Goal: Task Accomplishment & Management: Manage account settings

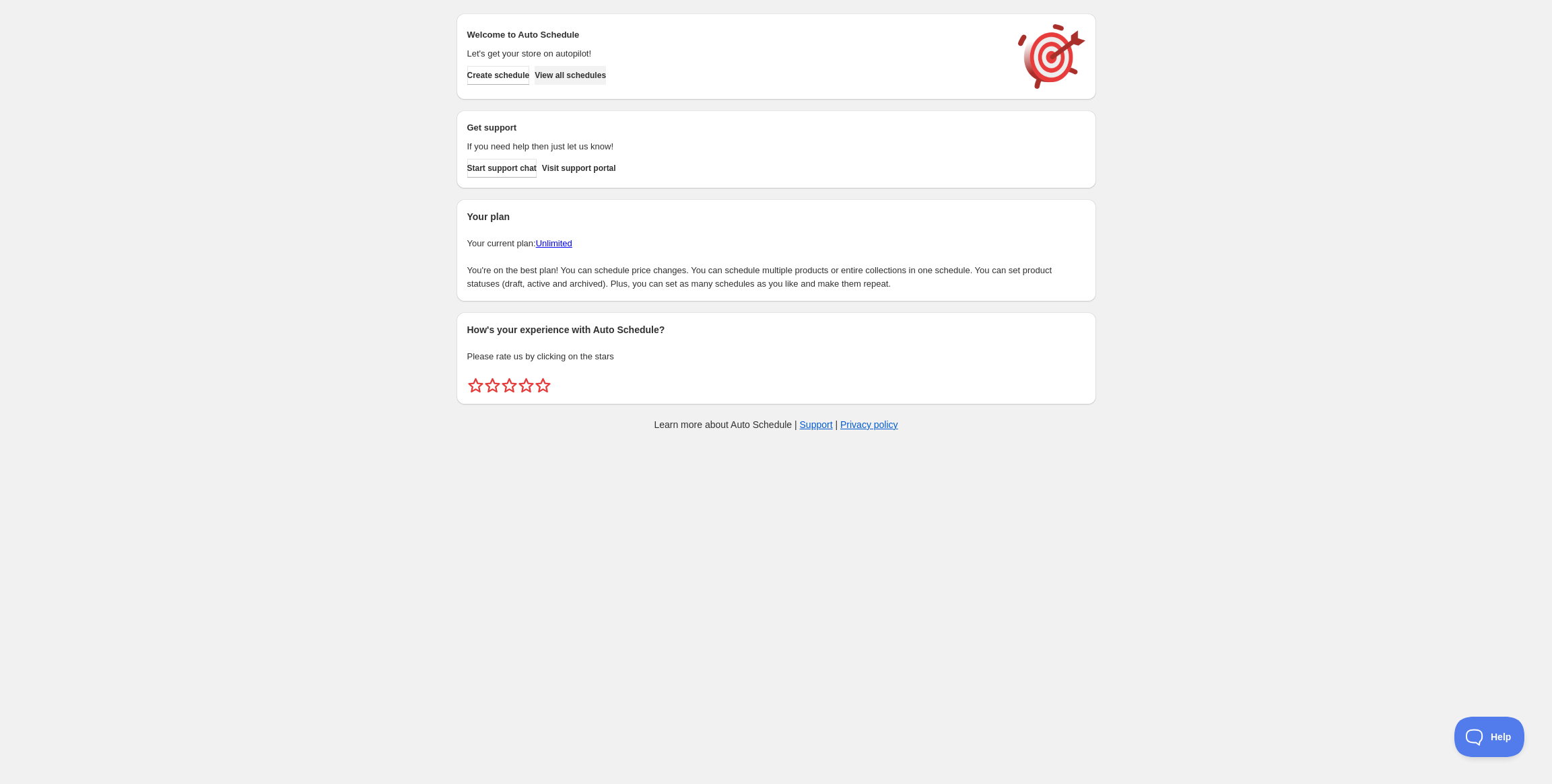
click at [589, 73] on span "View all schedules" at bounding box center [570, 75] width 71 height 11
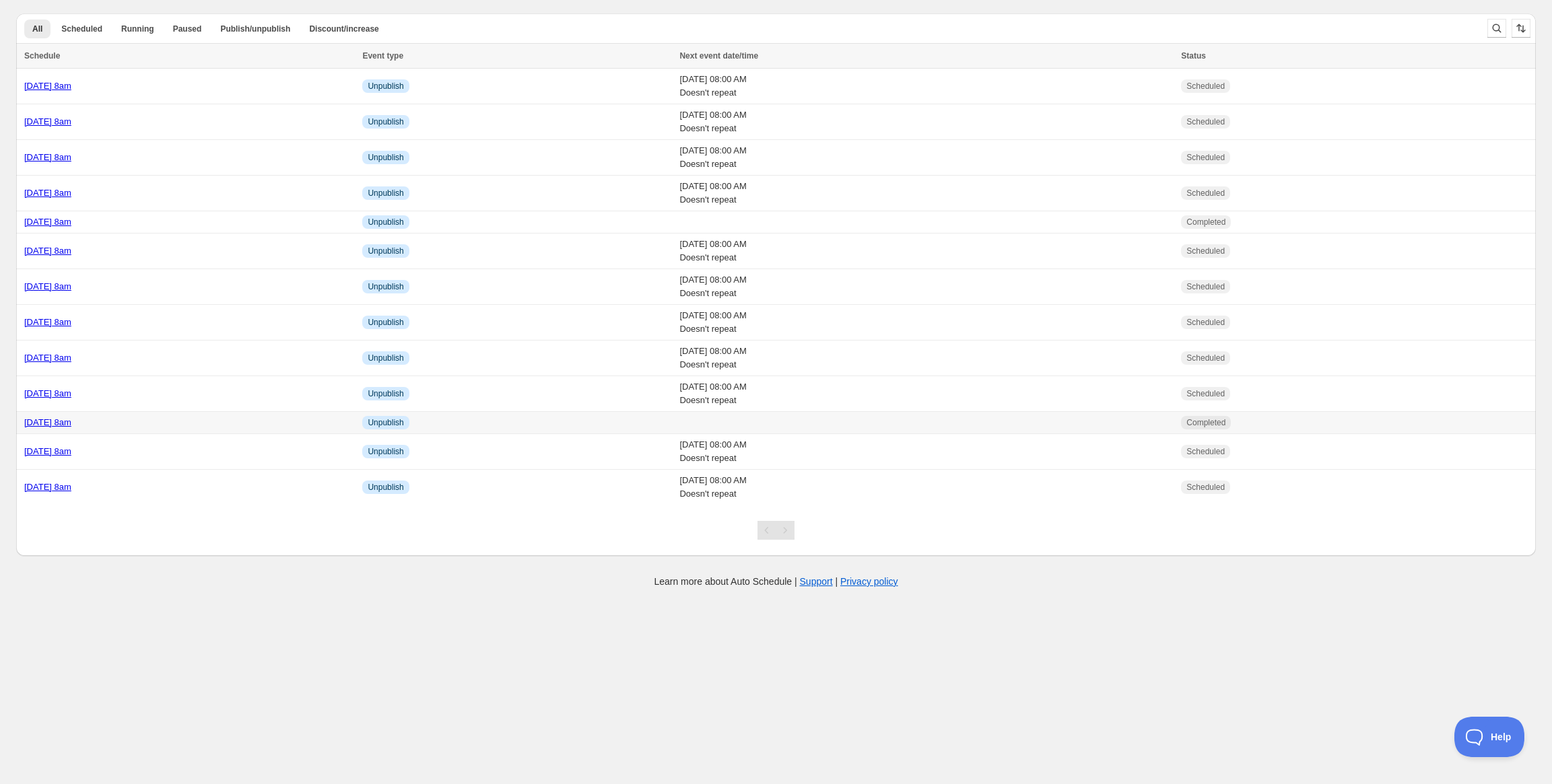
click at [71, 425] on link "[DATE] 8am" at bounding box center [48, 422] width 47 height 10
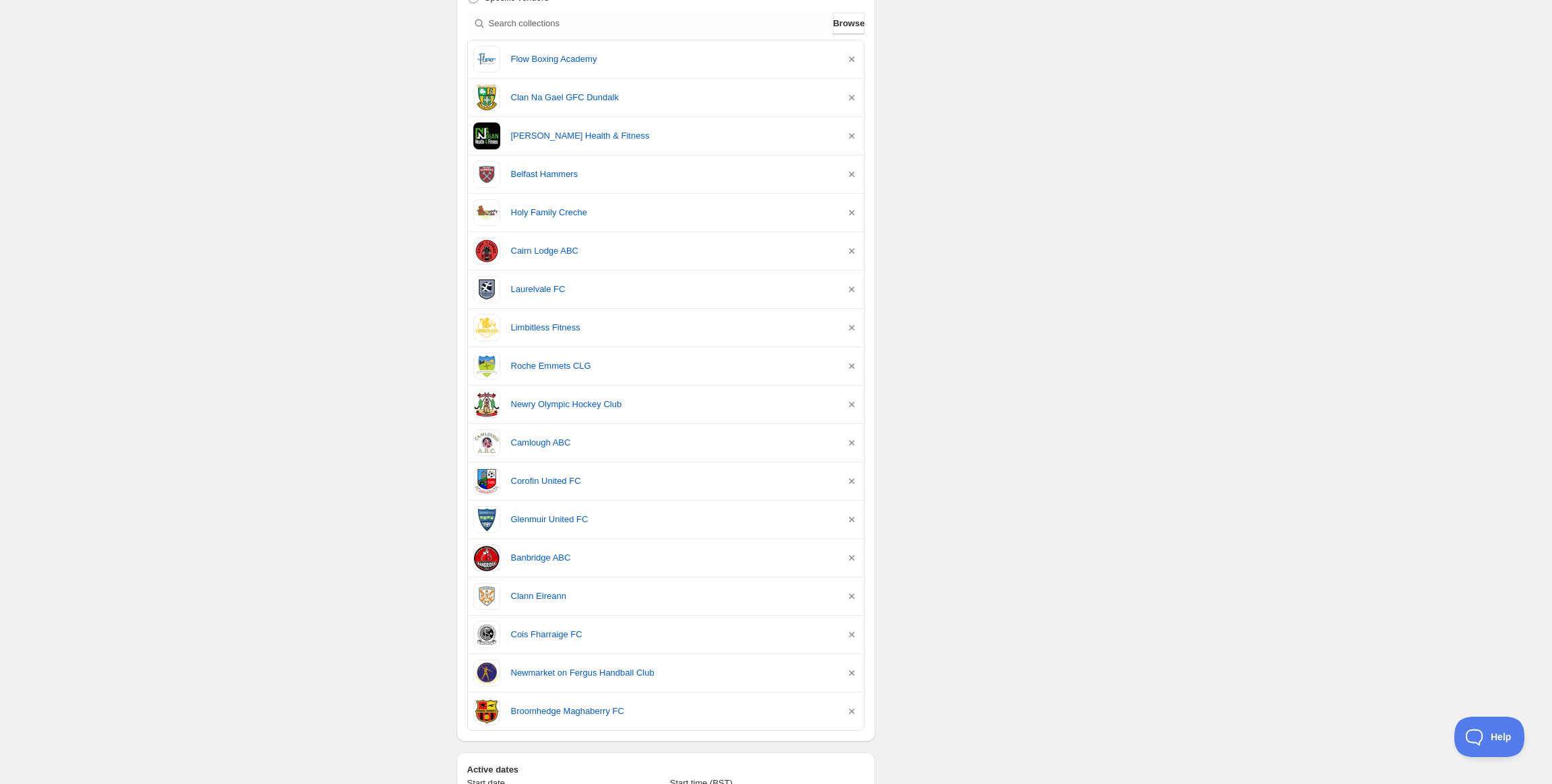
scroll to position [363, 0]
click at [560, 60] on link "Flow Boxing Academy" at bounding box center [674, 60] width 324 height 13
click at [532, 103] on link "Clan Na Gael GFC Dundalk" at bounding box center [674, 99] width 324 height 13
click at [540, 131] on link "[PERSON_NAME] Health & Fitness" at bounding box center [674, 138] width 324 height 13
click at [533, 173] on link "Belfast Hammers" at bounding box center [674, 175] width 324 height 13
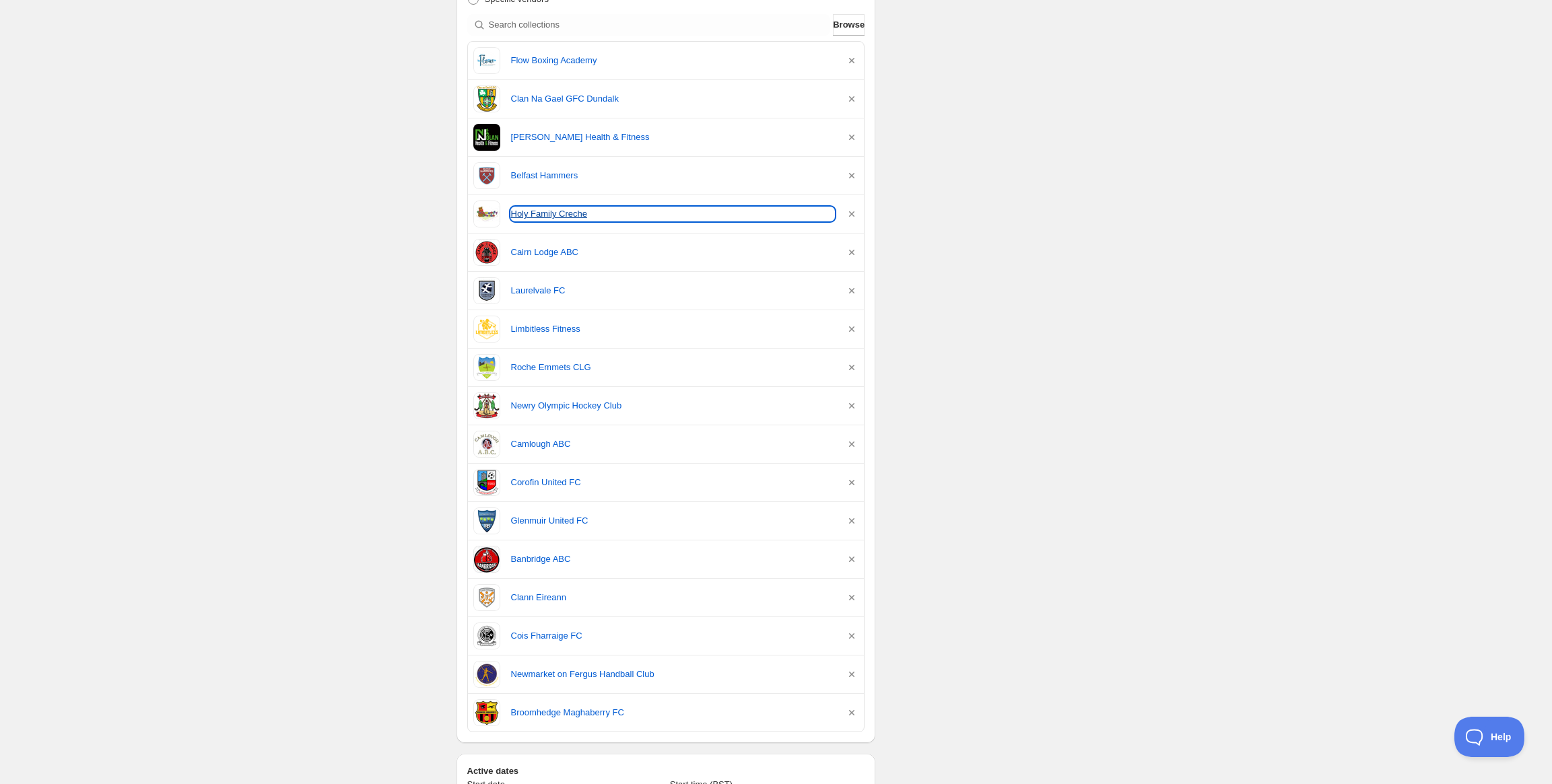
click at [538, 209] on link "Holy Family Creche" at bounding box center [674, 214] width 324 height 13
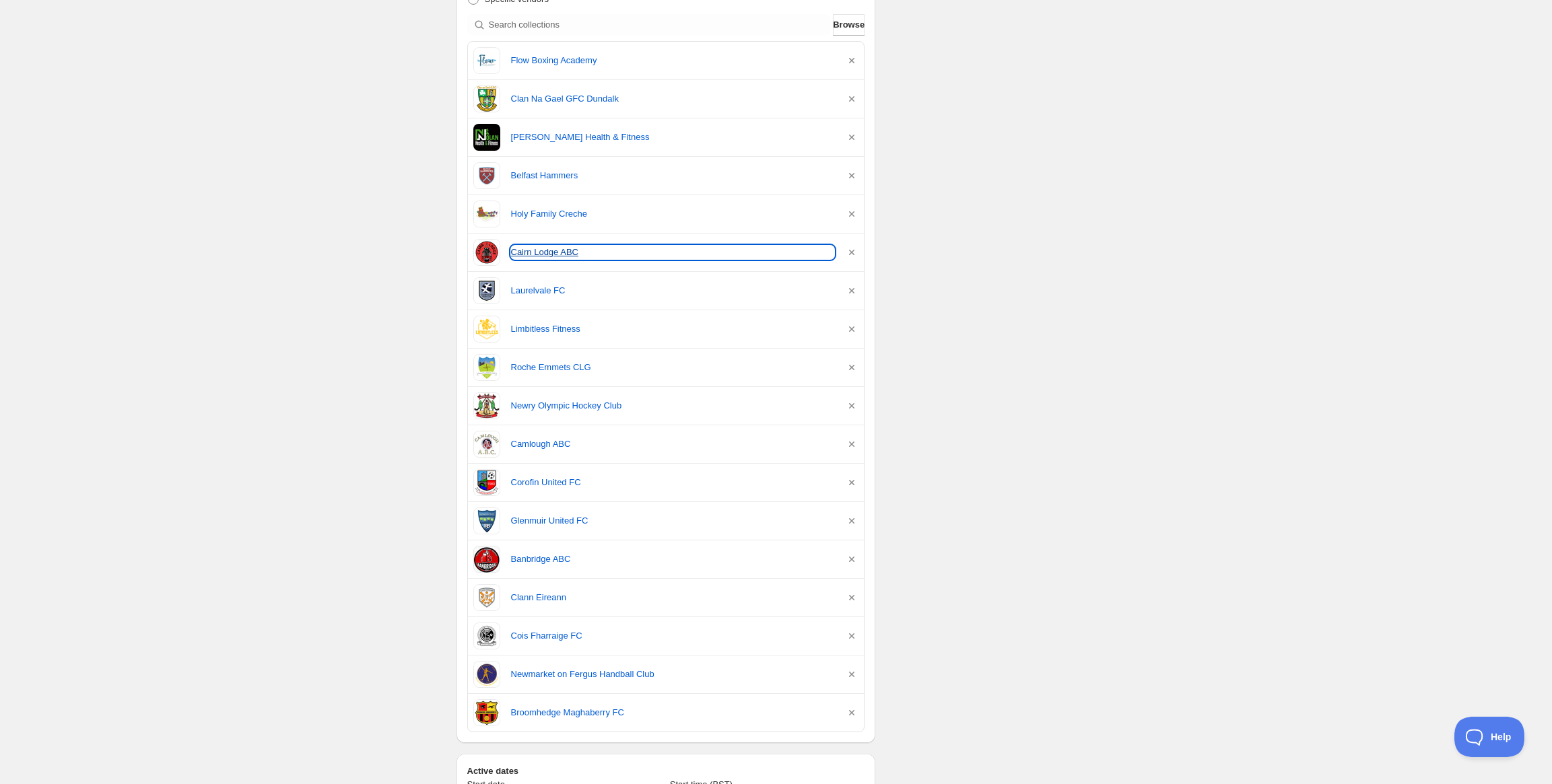
click at [539, 256] on link "Cairn Lodge ABC" at bounding box center [674, 253] width 324 height 13
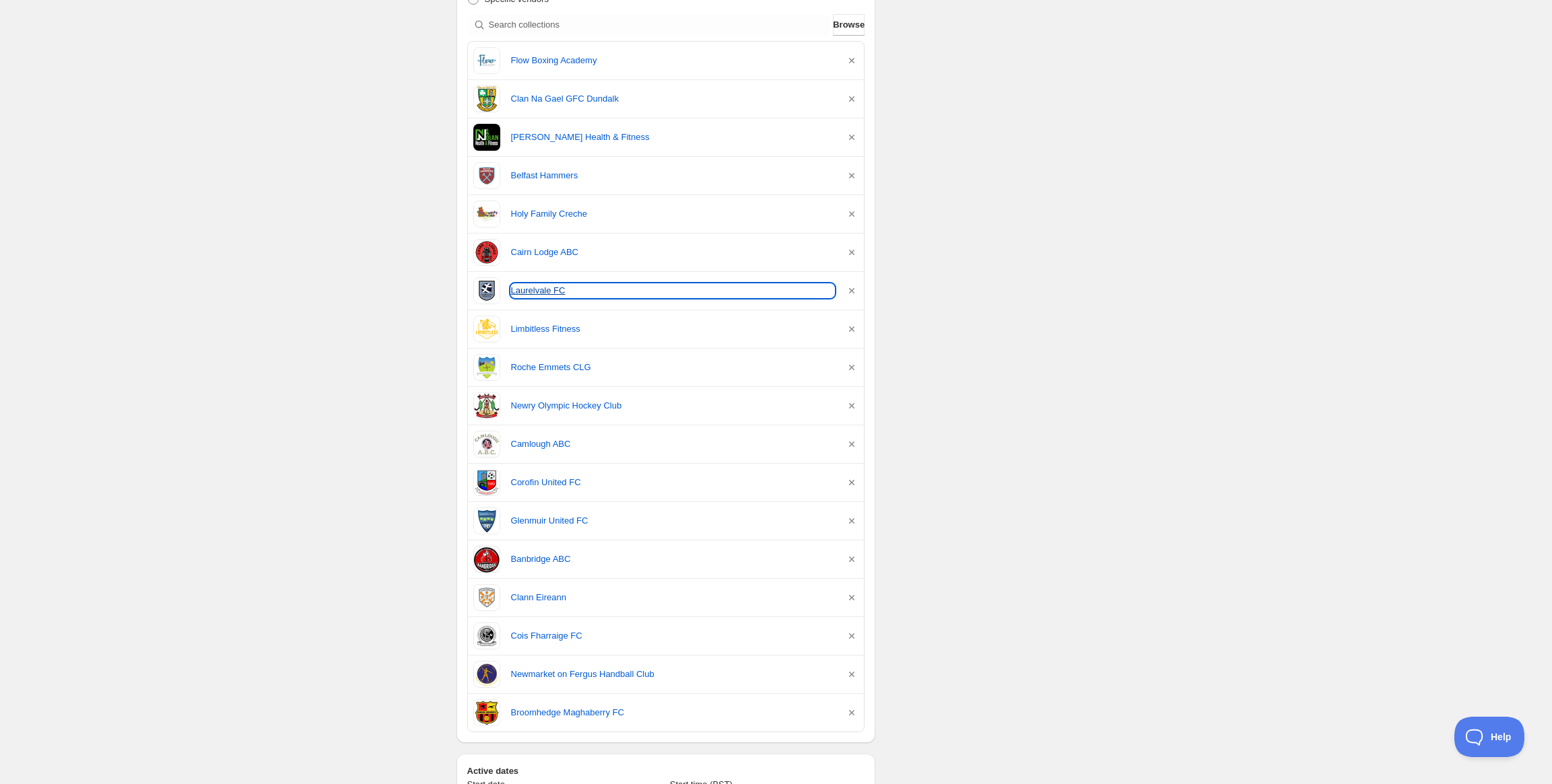
click at [516, 285] on link "Laurelvale FC" at bounding box center [674, 290] width 324 height 13
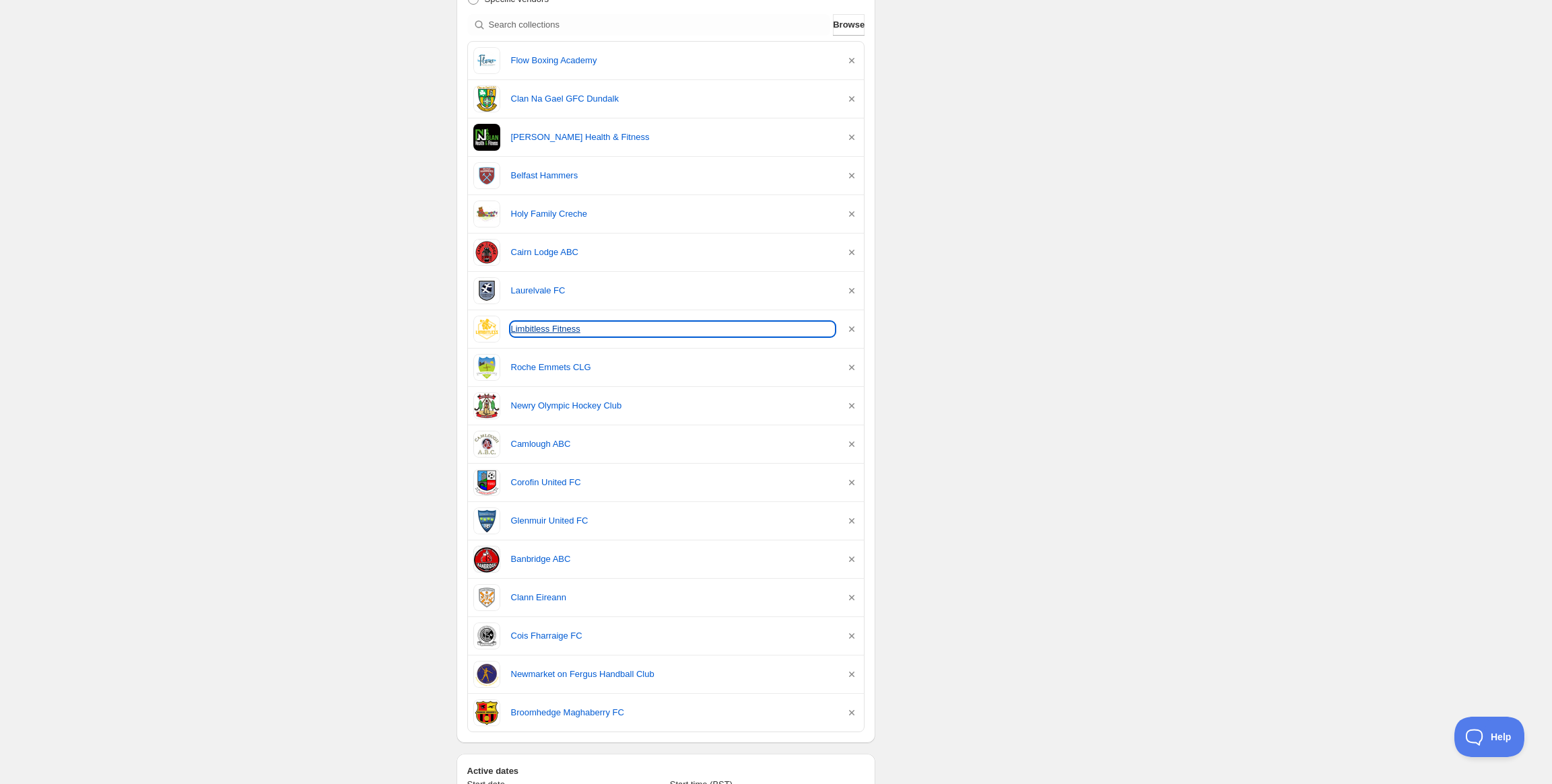
click at [543, 330] on link "Limbitless Fitness" at bounding box center [674, 329] width 324 height 13
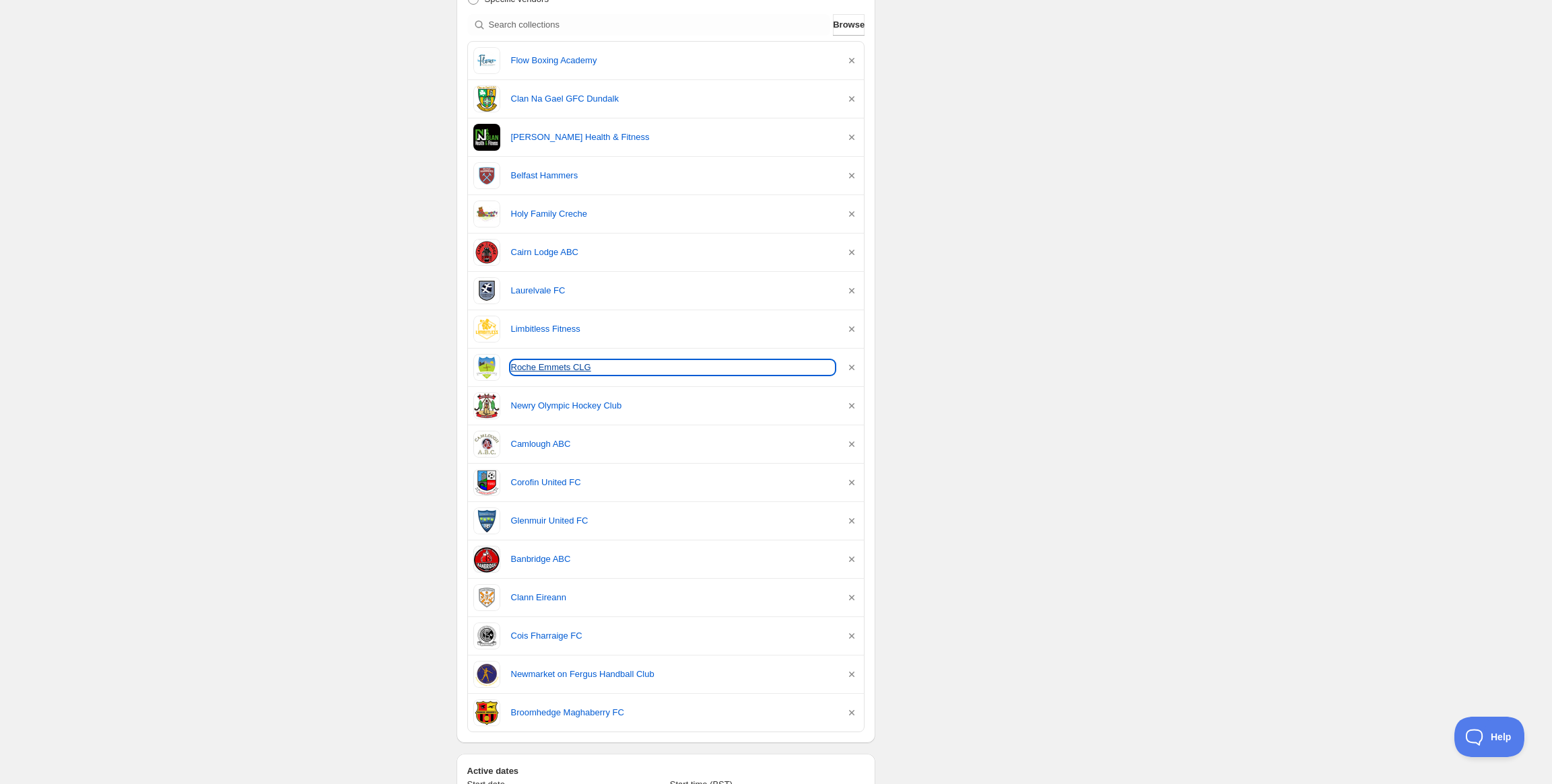
click at [532, 363] on link "Roche Emmets CLG" at bounding box center [674, 368] width 324 height 13
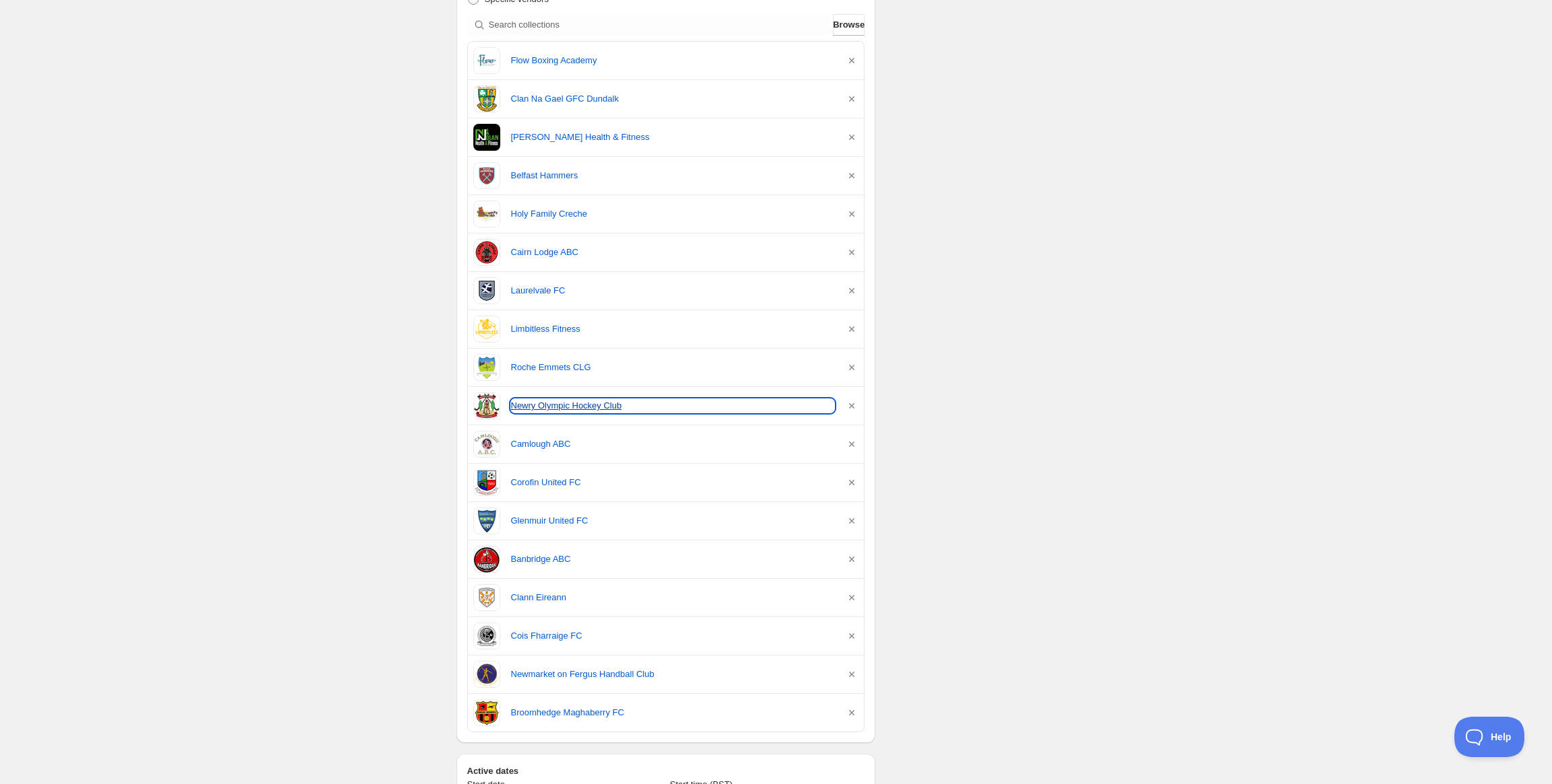
click at [531, 401] on link "Newry Olympic Hockey Club" at bounding box center [674, 405] width 324 height 13
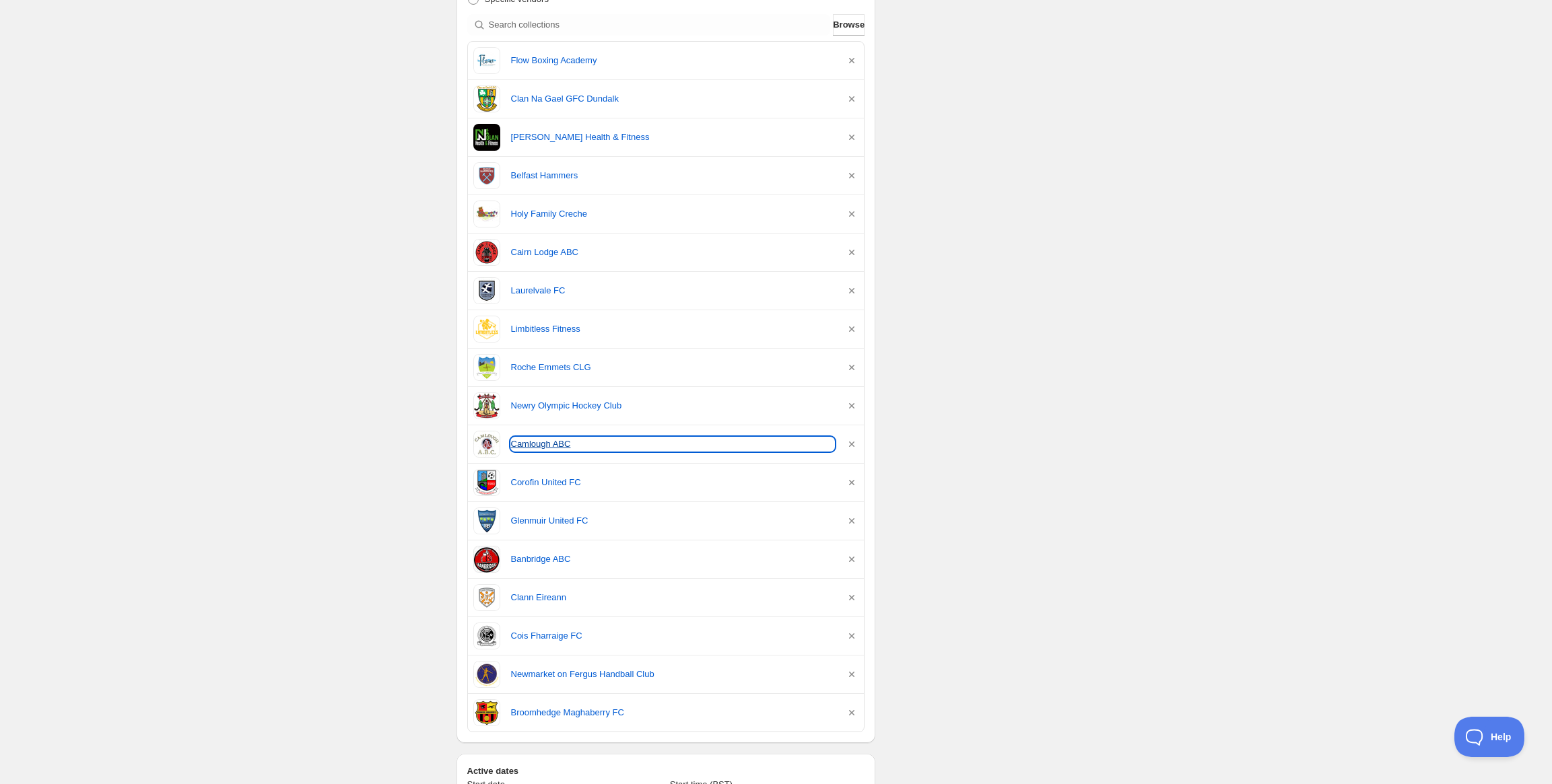
click at [538, 447] on link "Camlough ABC" at bounding box center [674, 444] width 324 height 13
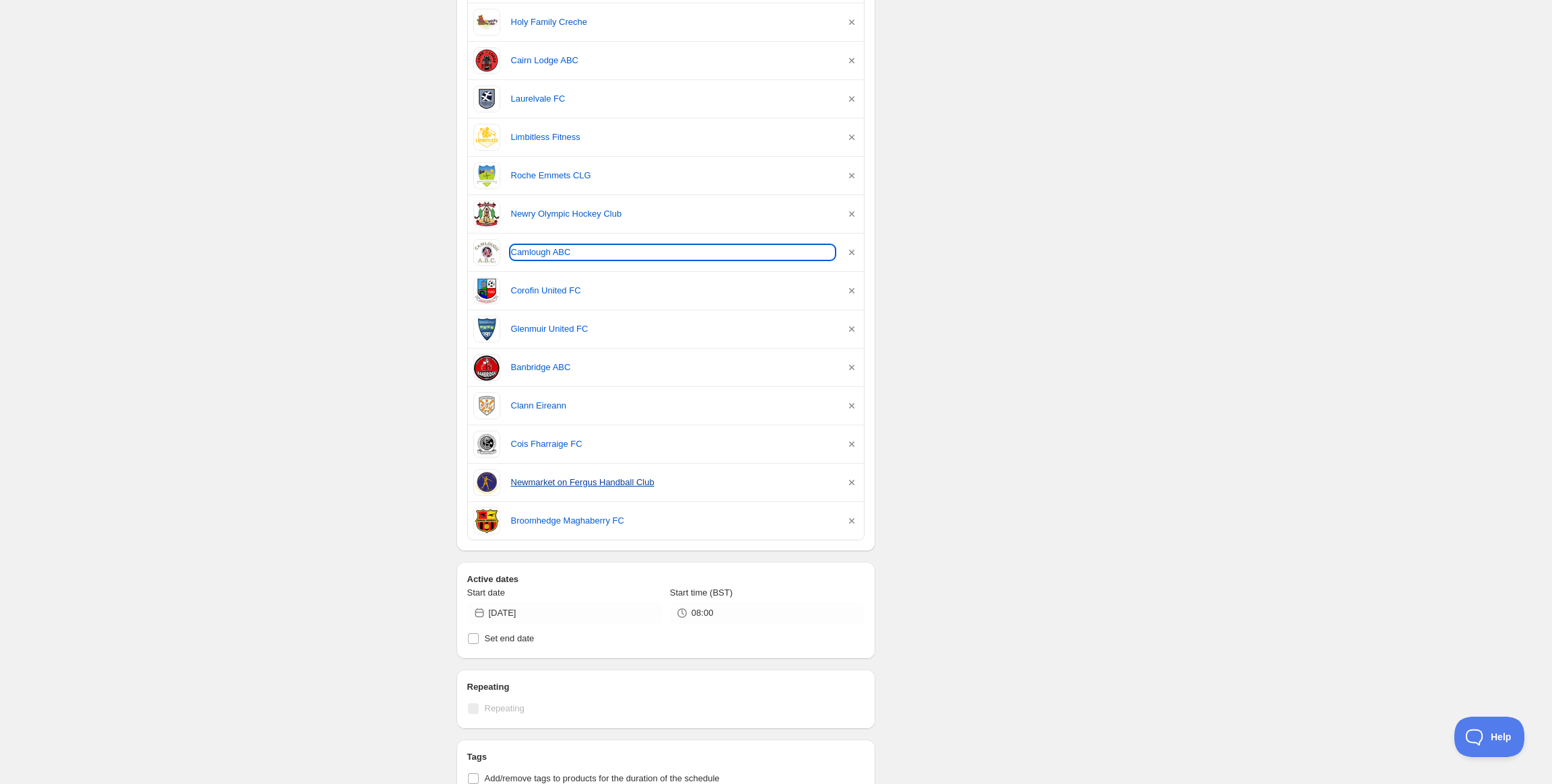
scroll to position [656, 0]
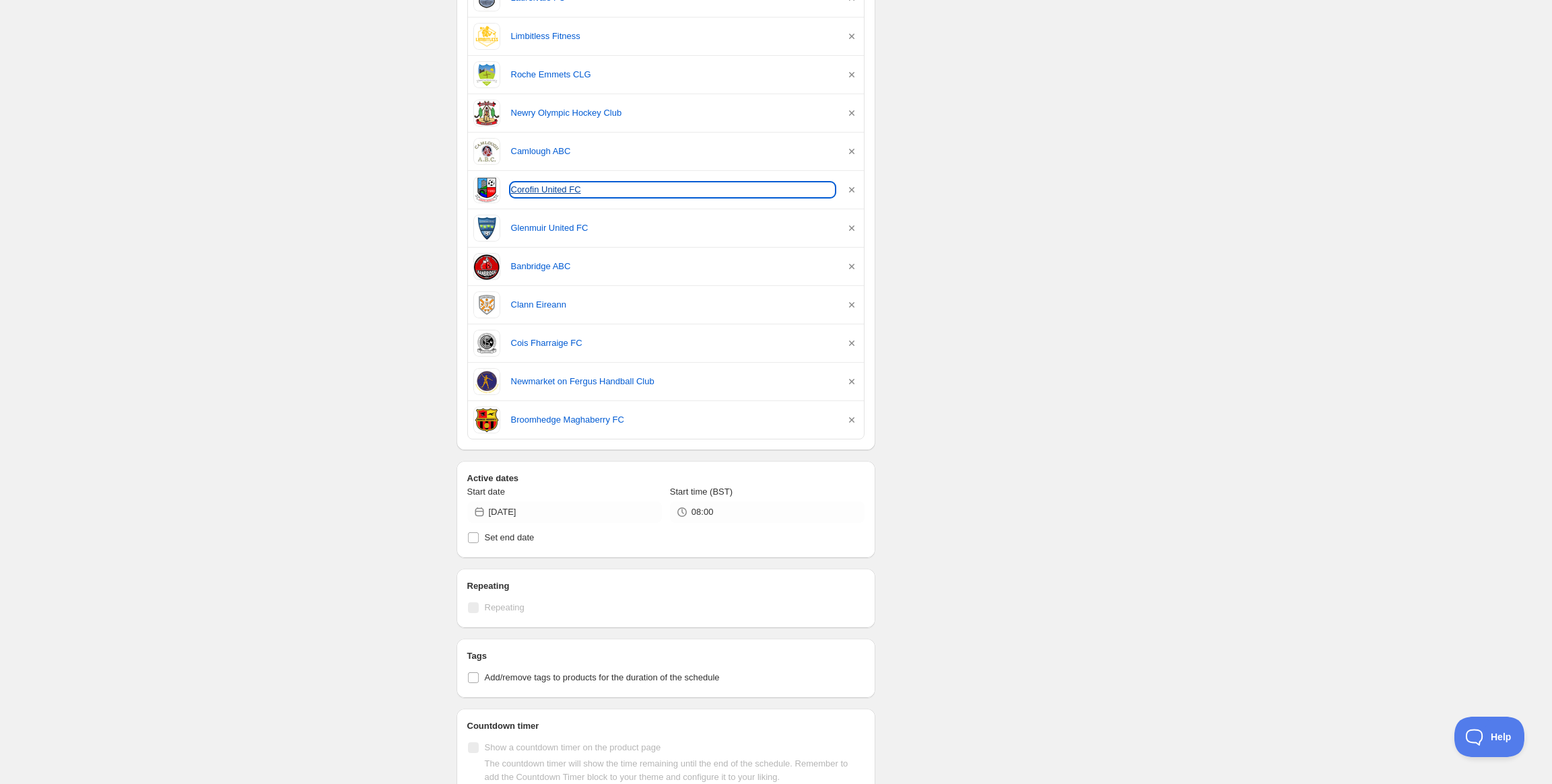
click at [536, 192] on link "Corofin United FC" at bounding box center [674, 190] width 324 height 13
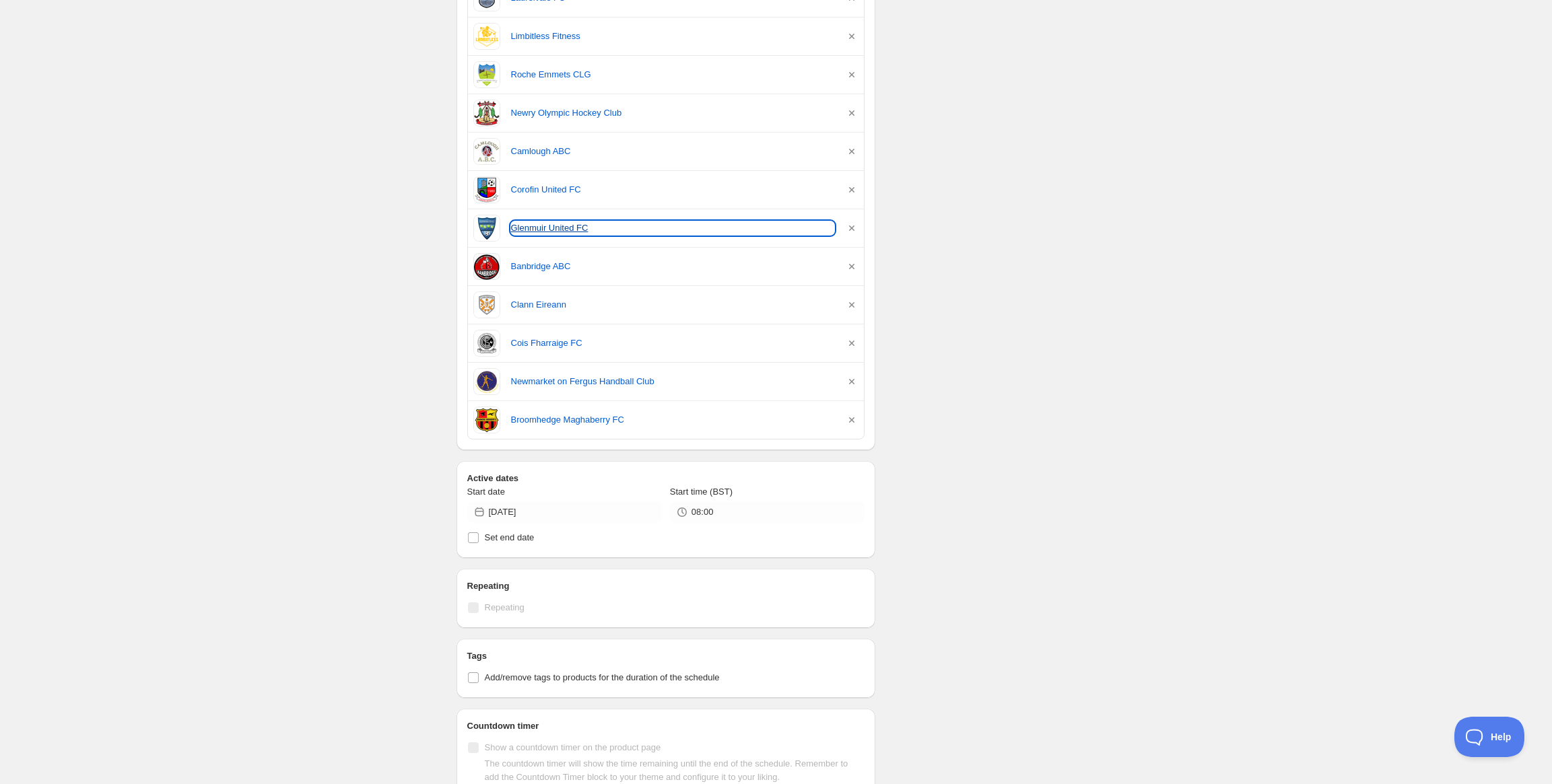
click at [543, 230] on link "Glenmuir United FC" at bounding box center [674, 228] width 324 height 13
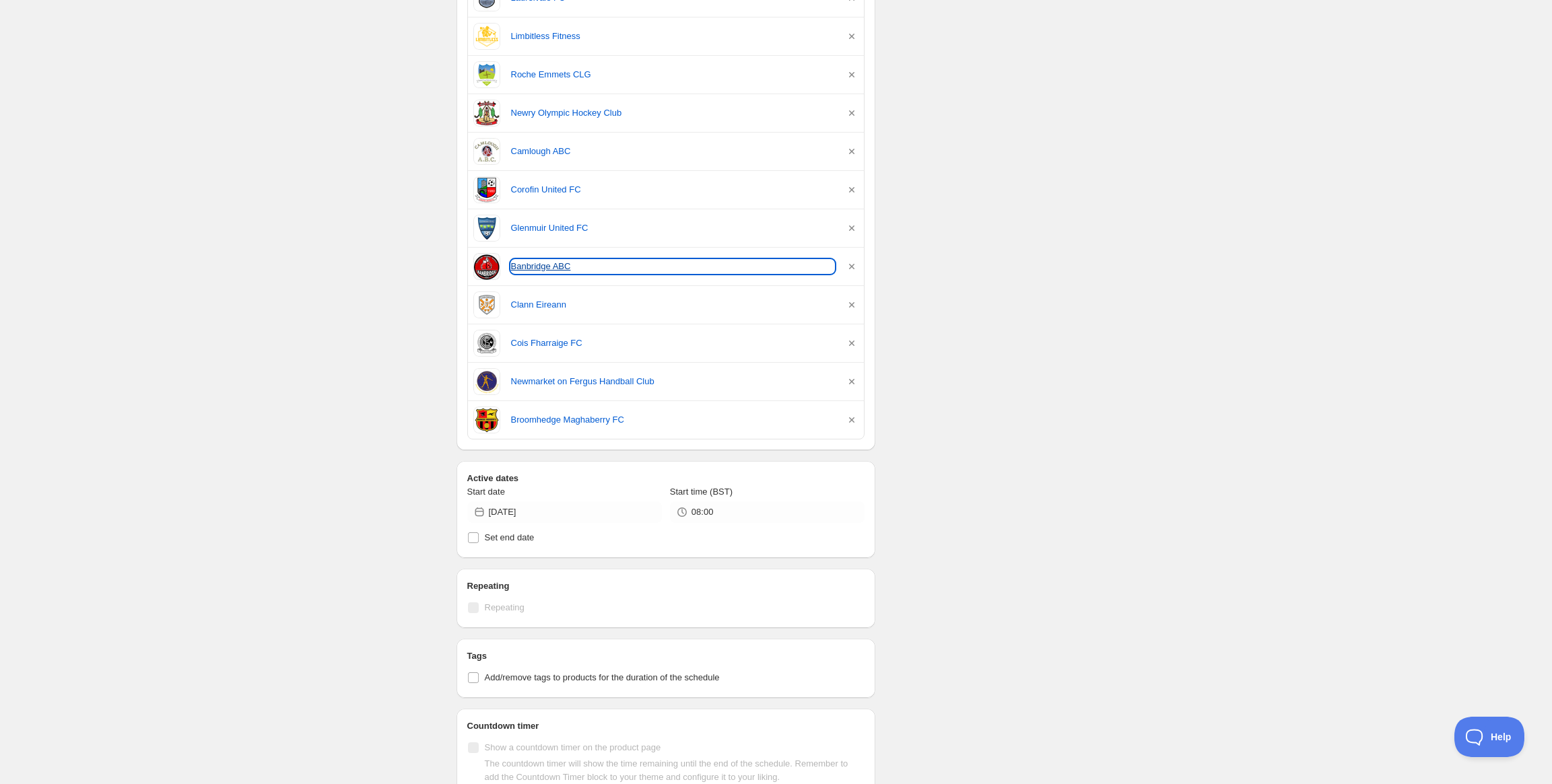
click at [520, 266] on link "Banbridge ABC" at bounding box center [674, 266] width 324 height 13
click at [535, 269] on link "Banbridge ABC" at bounding box center [674, 266] width 324 height 13
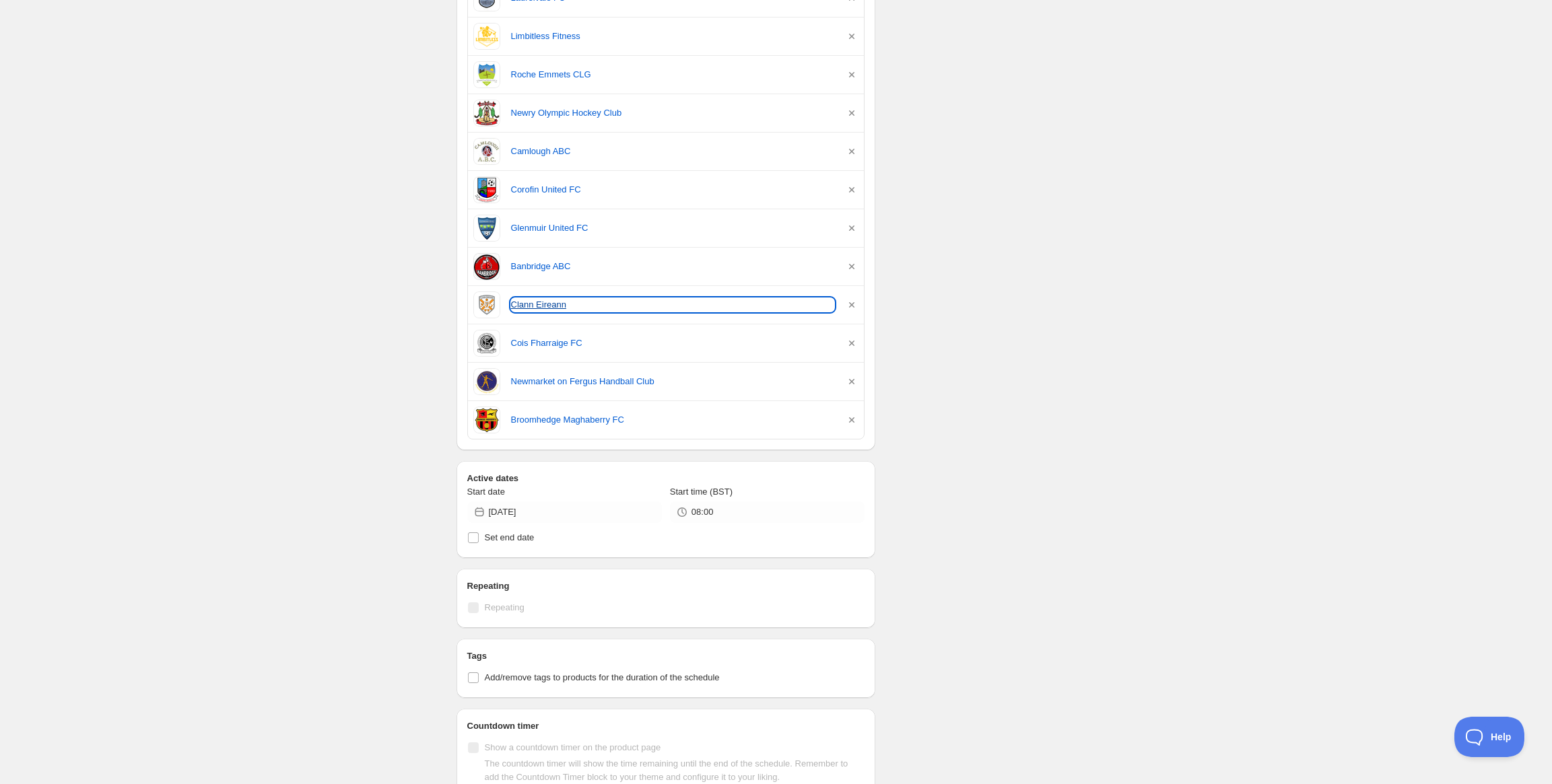
click at [525, 301] on link "Clann Eireann" at bounding box center [674, 305] width 324 height 13
click at [541, 334] on div "Cois Fharraige FC" at bounding box center [666, 343] width 385 height 27
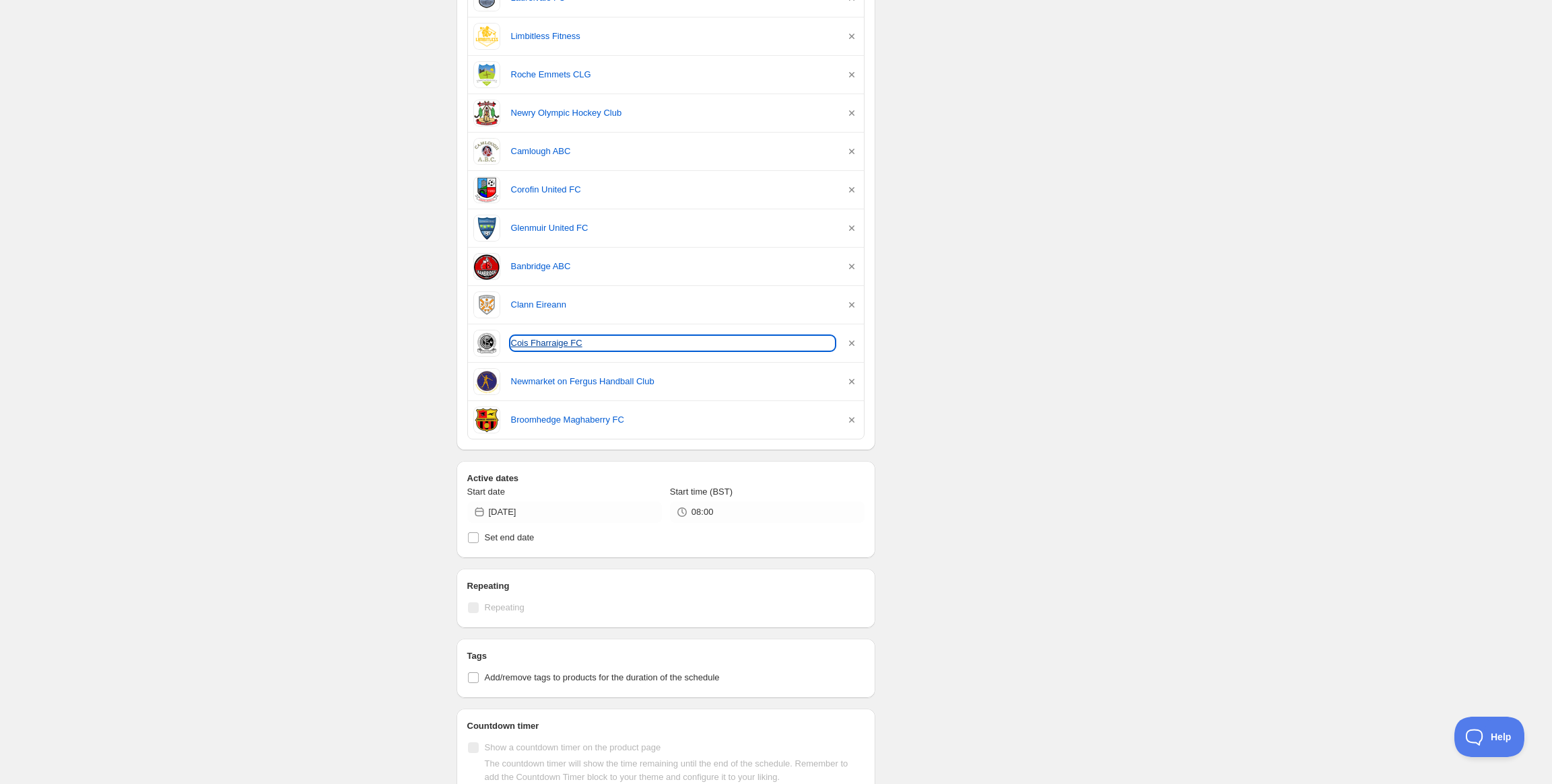
click at [540, 337] on link "Cois Fharraige FC" at bounding box center [674, 343] width 324 height 13
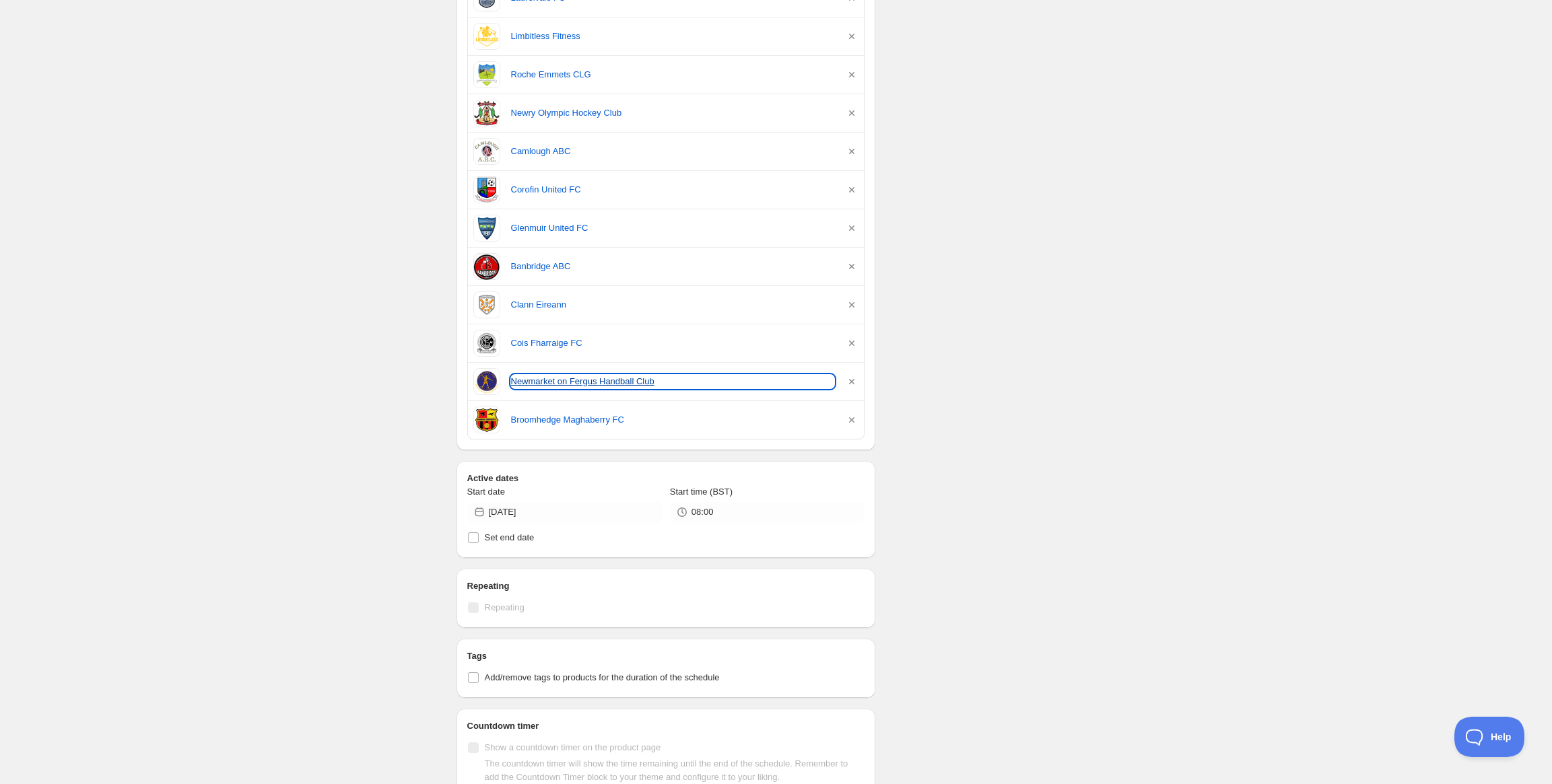
click at [537, 379] on link "Newmarket on Fergus Handball Club" at bounding box center [674, 382] width 324 height 13
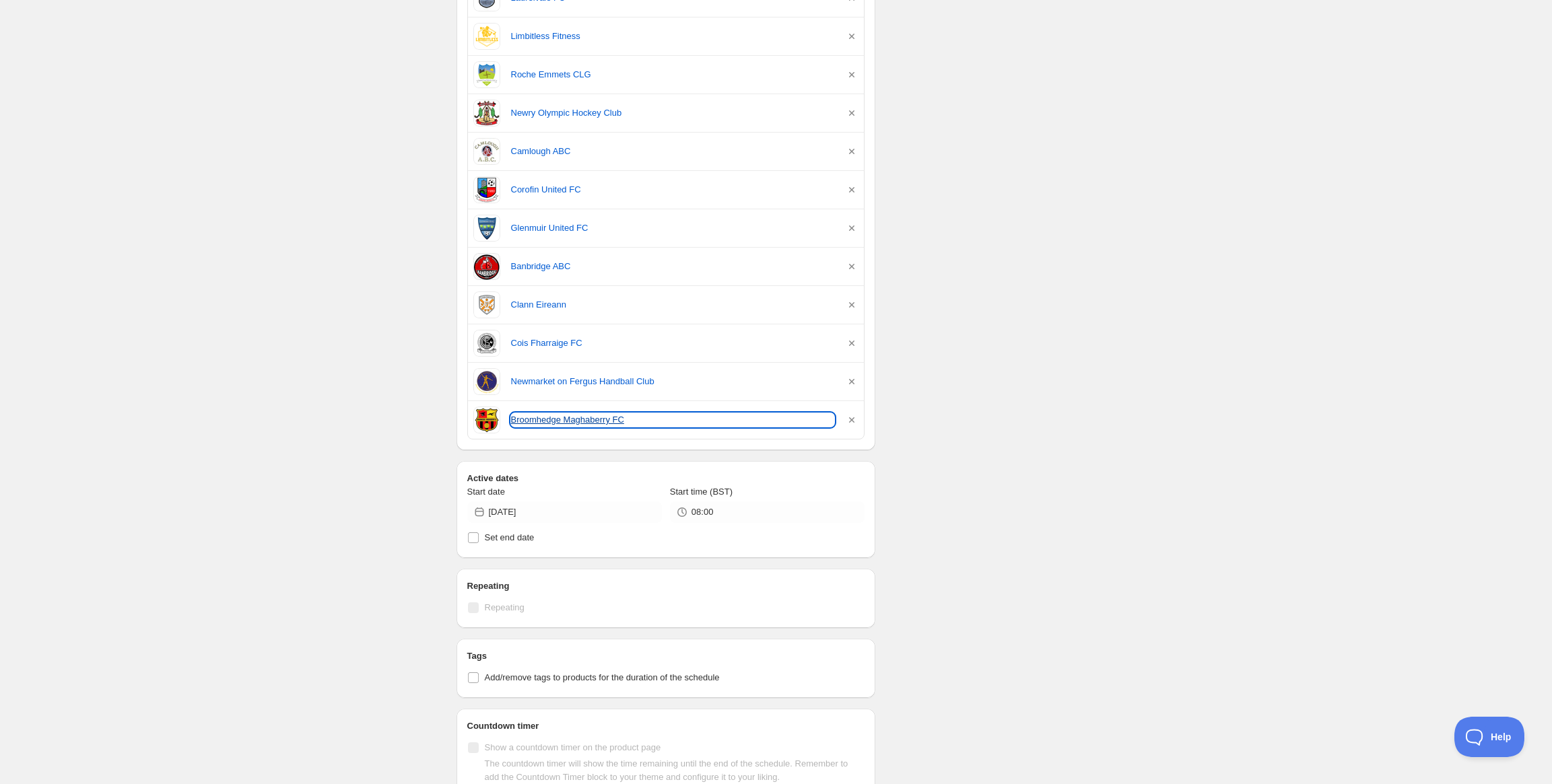
click at [536, 424] on link "Broomhedge Maghaberry FC" at bounding box center [674, 420] width 324 height 13
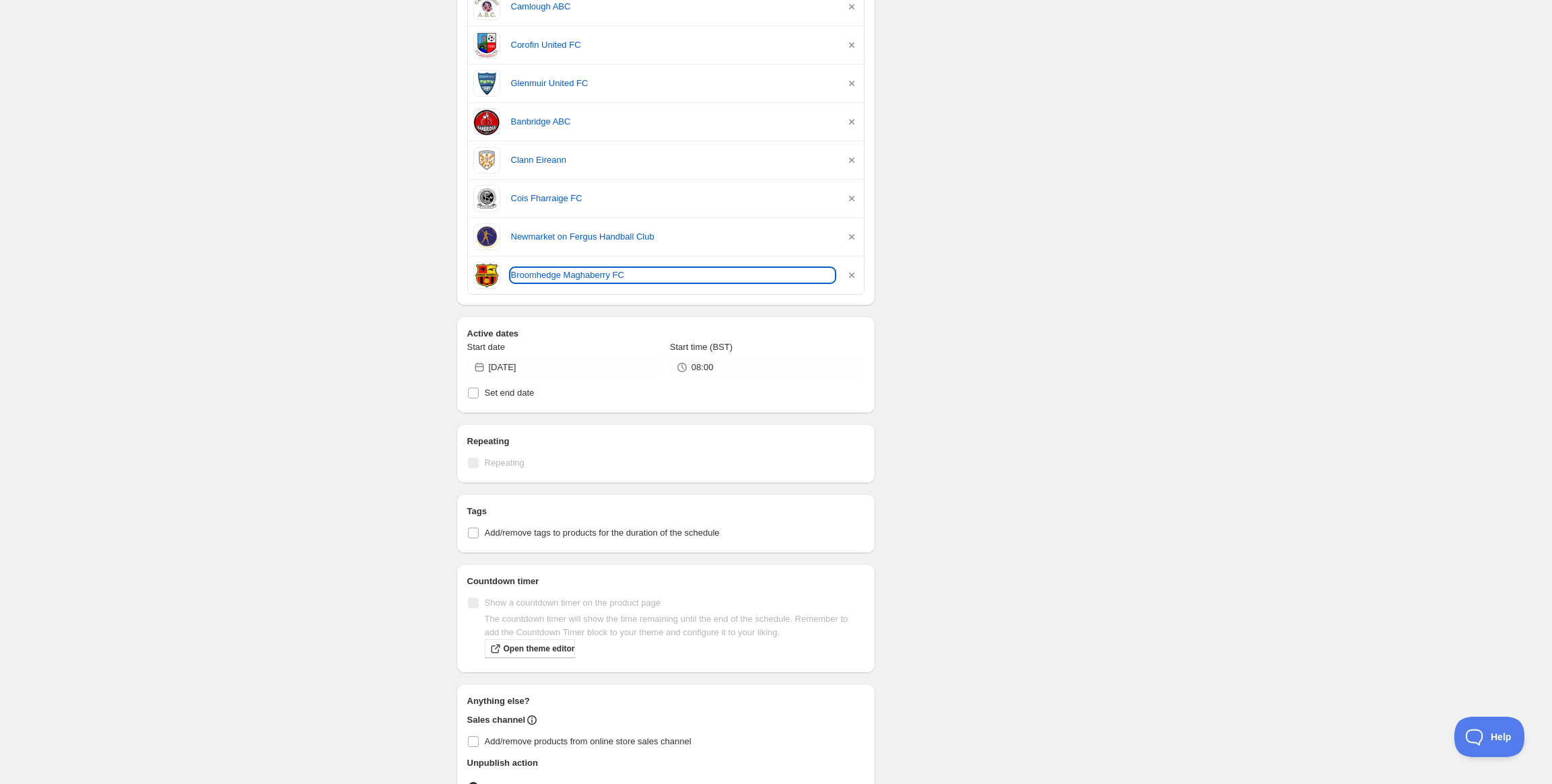
scroll to position [951, 0]
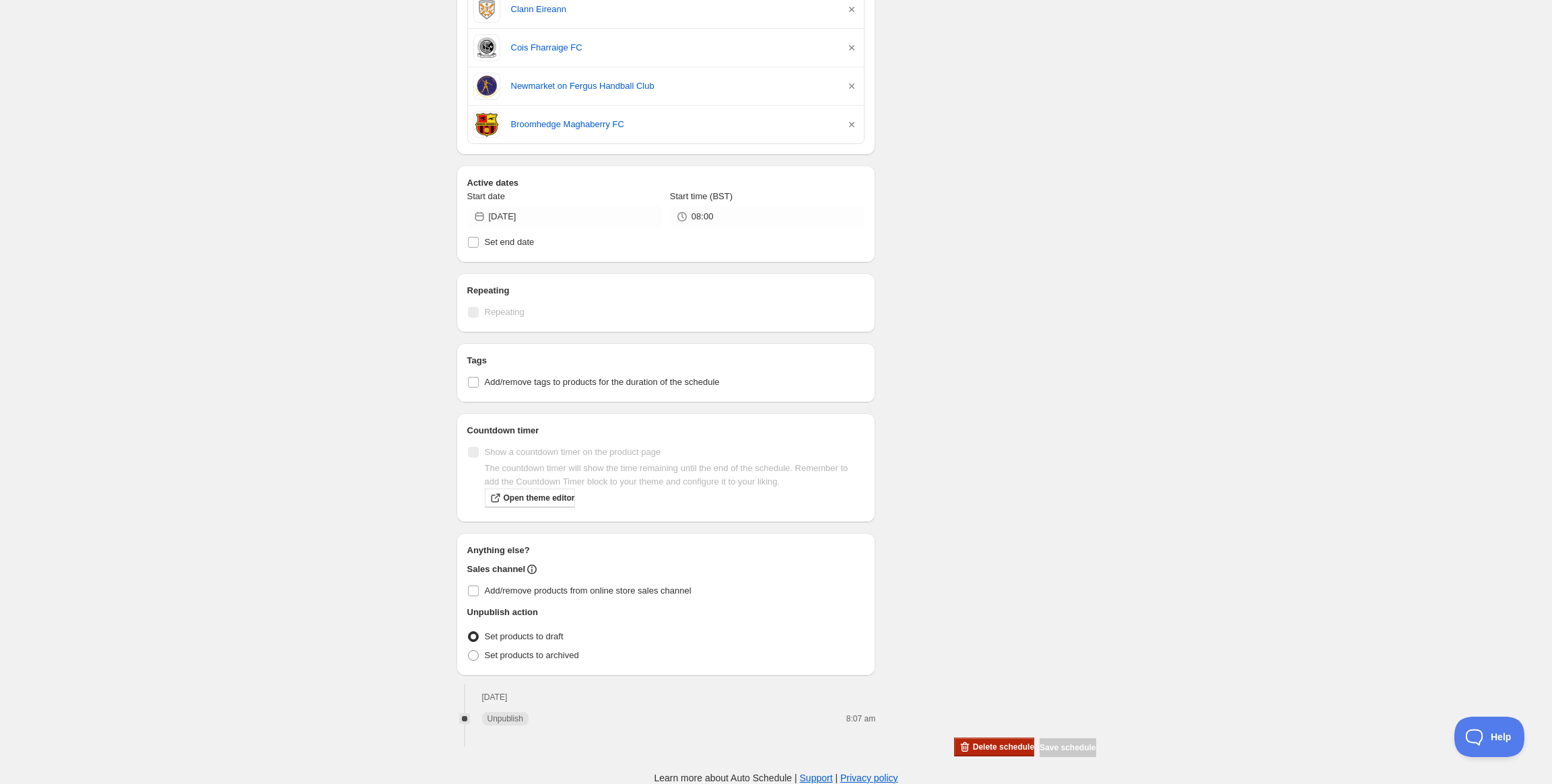
click at [958, 749] on icon "button" at bounding box center [965, 747] width 13 height 13
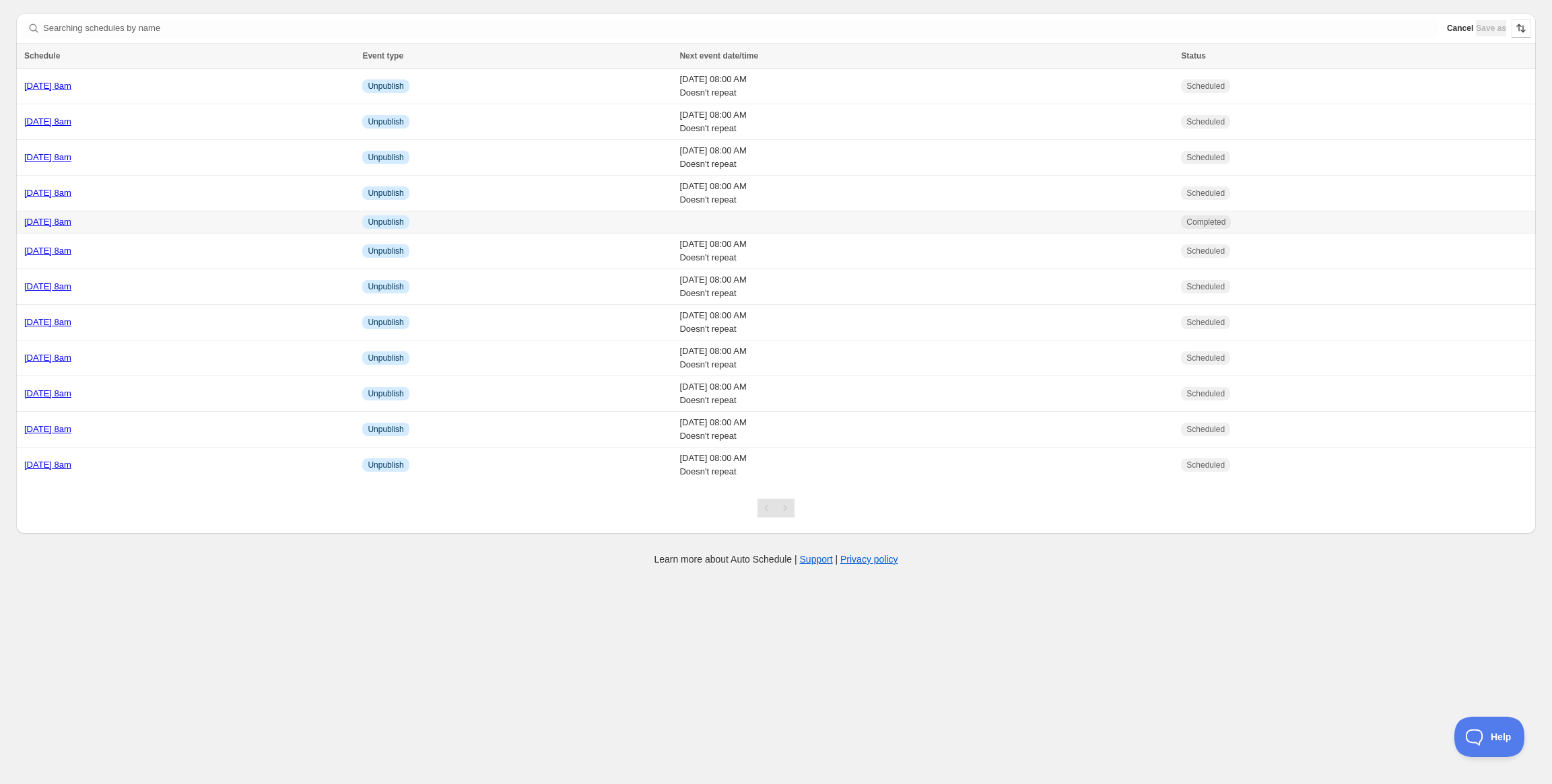
click at [71, 224] on link "[DATE] 8am" at bounding box center [48, 222] width 47 height 10
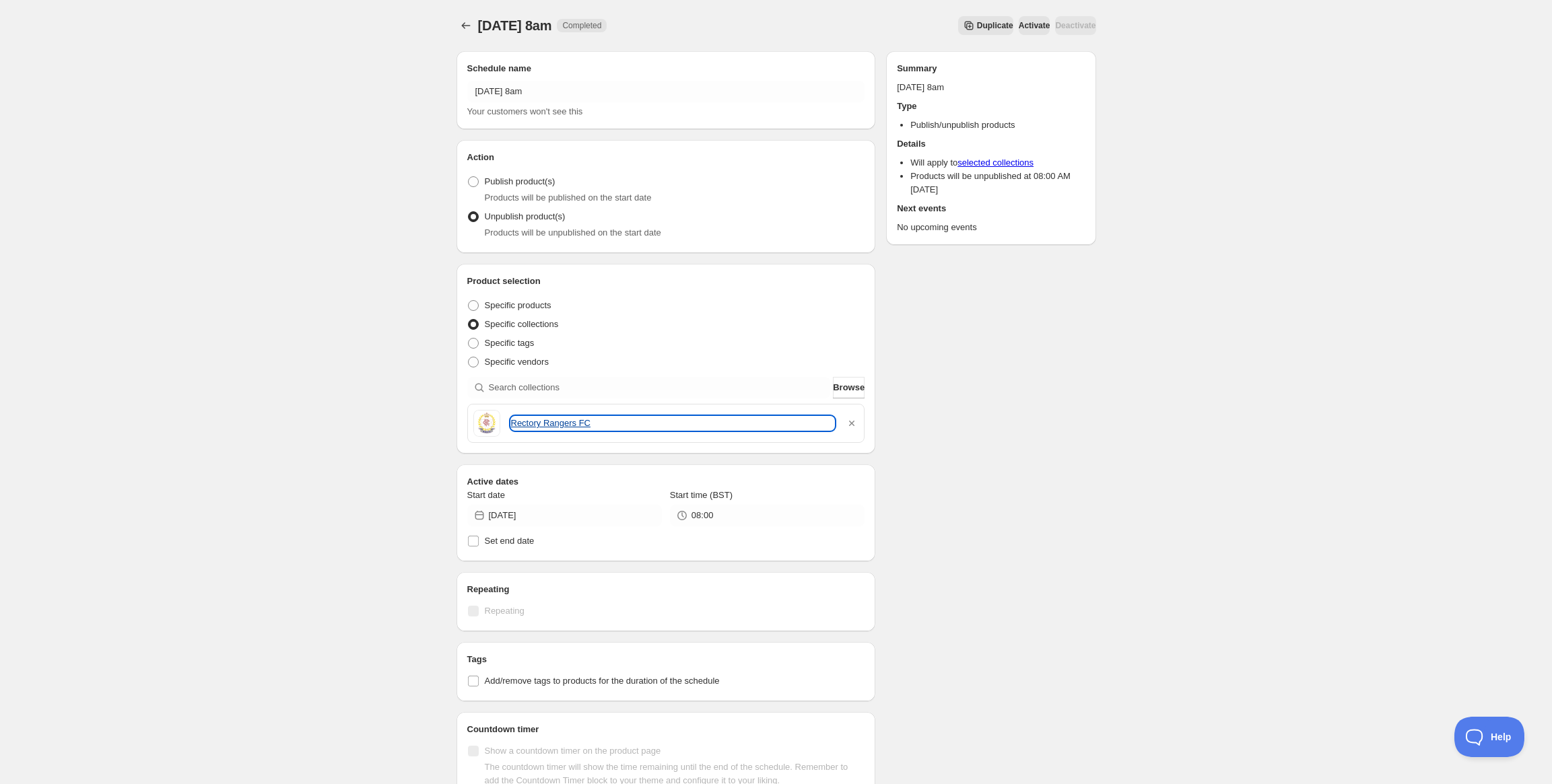
click at [569, 422] on link "Rectory Rangers FC" at bounding box center [674, 423] width 324 height 13
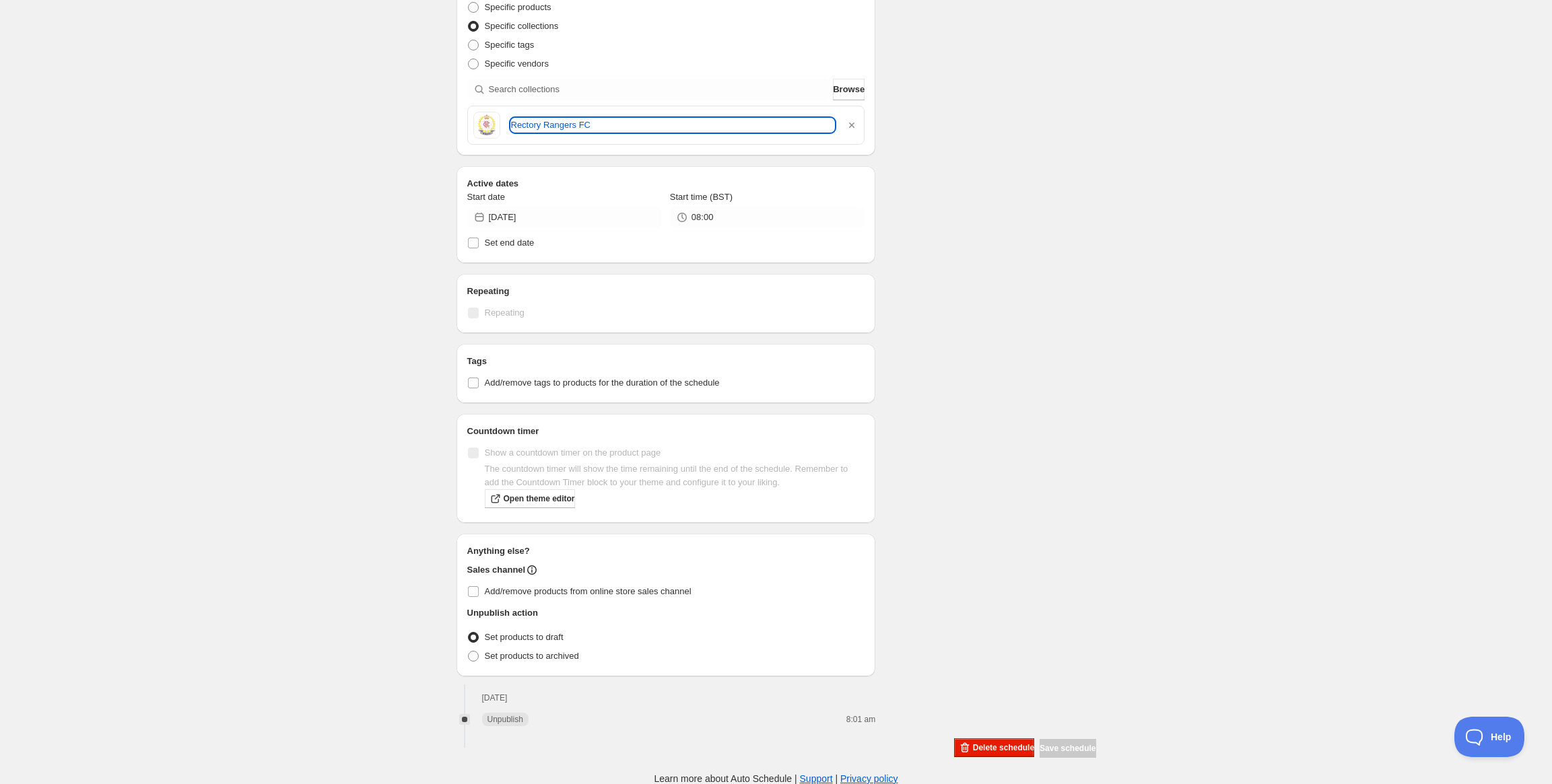
scroll to position [299, 0]
click at [992, 750] on span "Delete schedule" at bounding box center [1004, 747] width 61 height 11
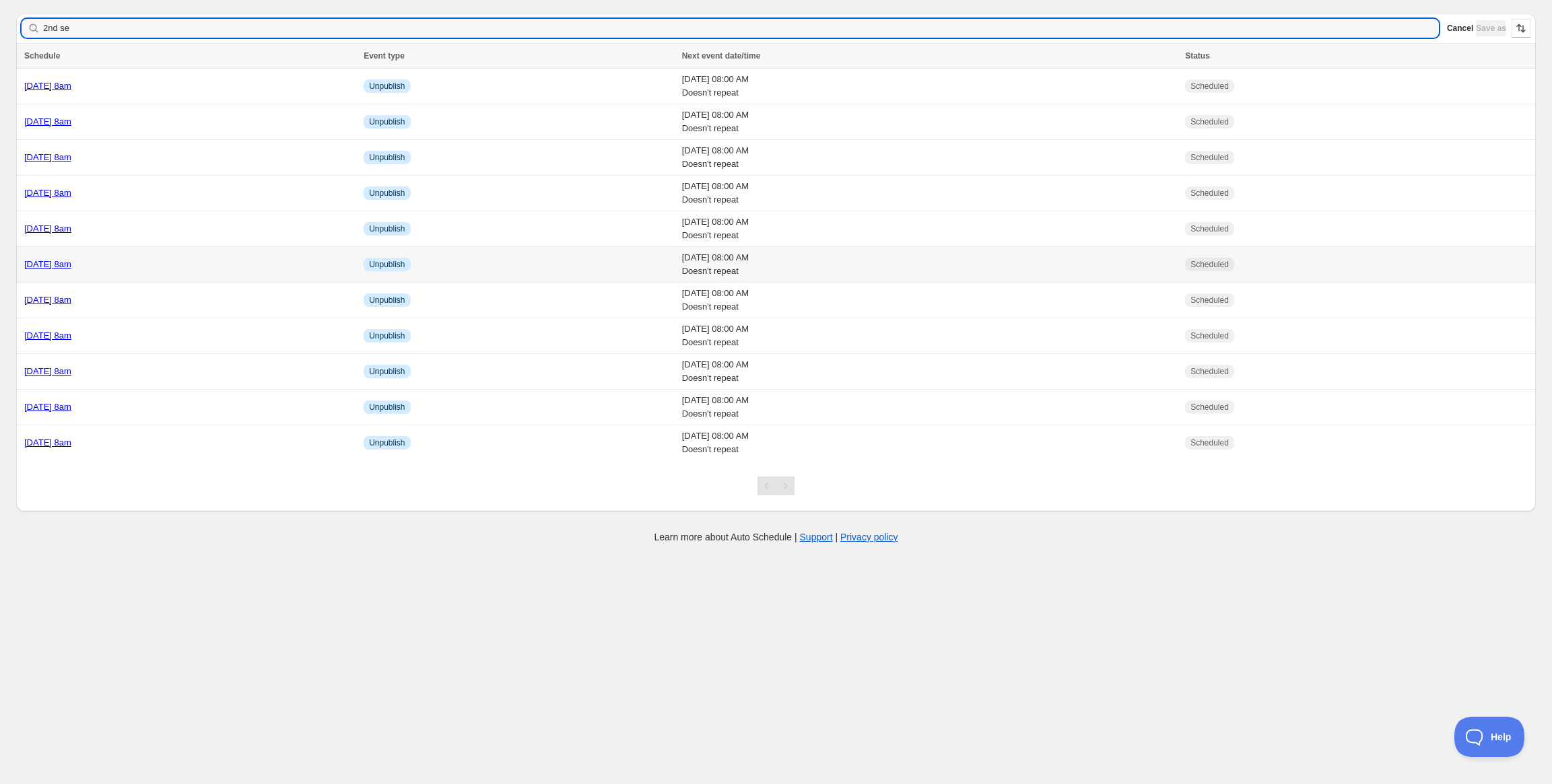
type input "[DATE]"
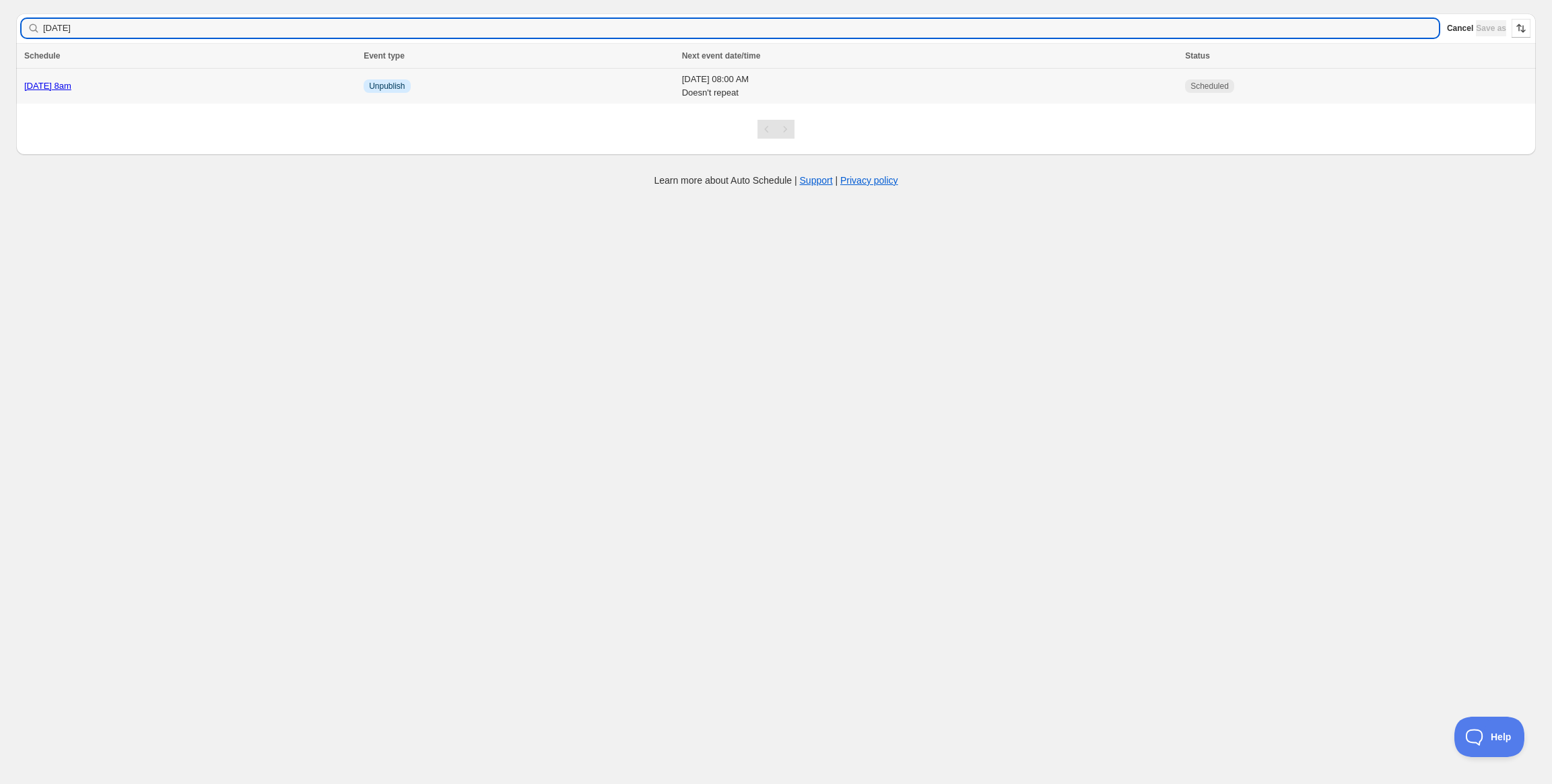
click at [71, 84] on link "[DATE] 8am" at bounding box center [48, 86] width 47 height 10
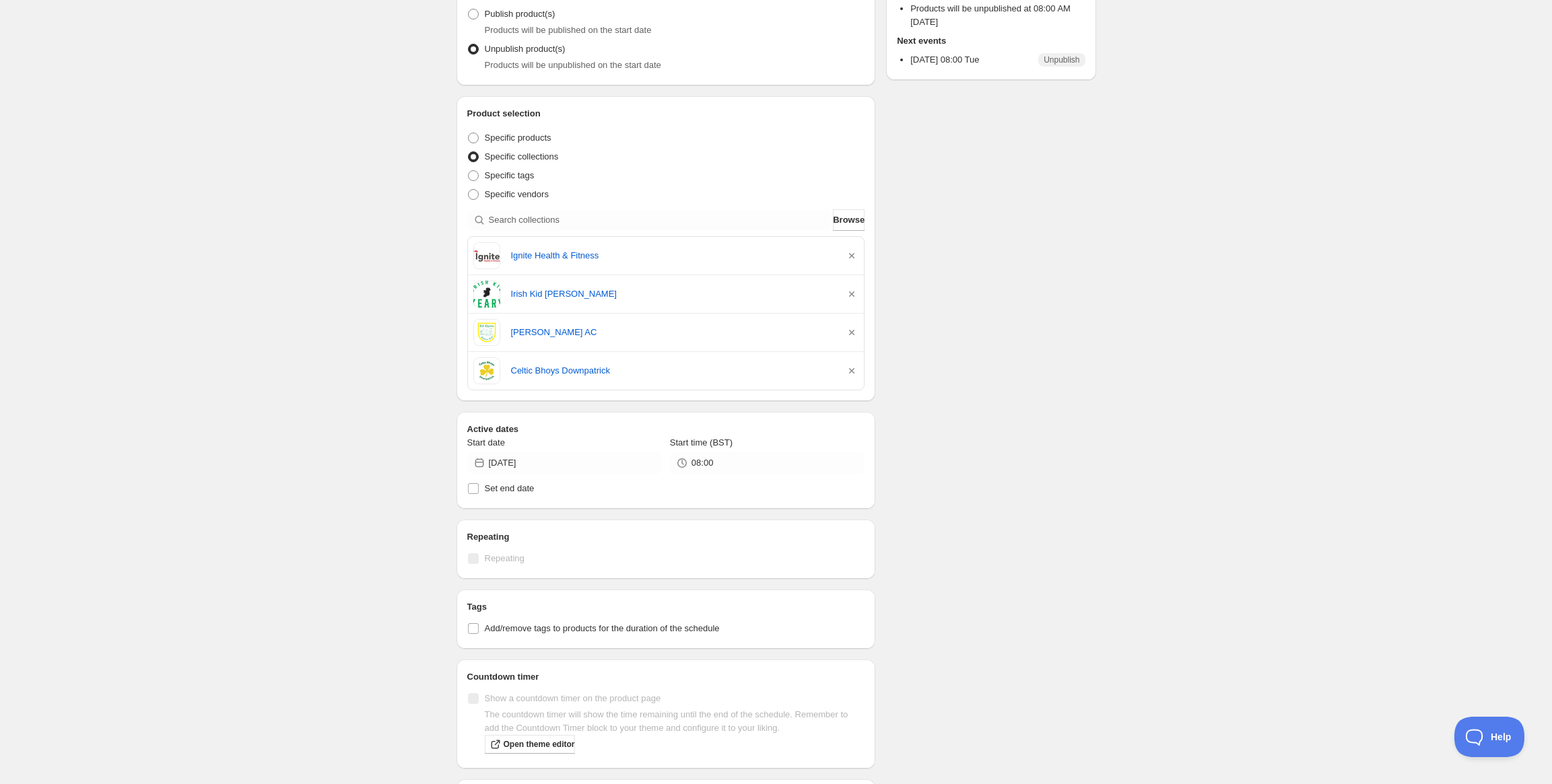
scroll to position [166, 0]
click at [602, 219] on input "search" at bounding box center [659, 222] width 342 height 22
paste input "Ballydesmond Handball Club"
type input "Ballydesmond Handball Club"
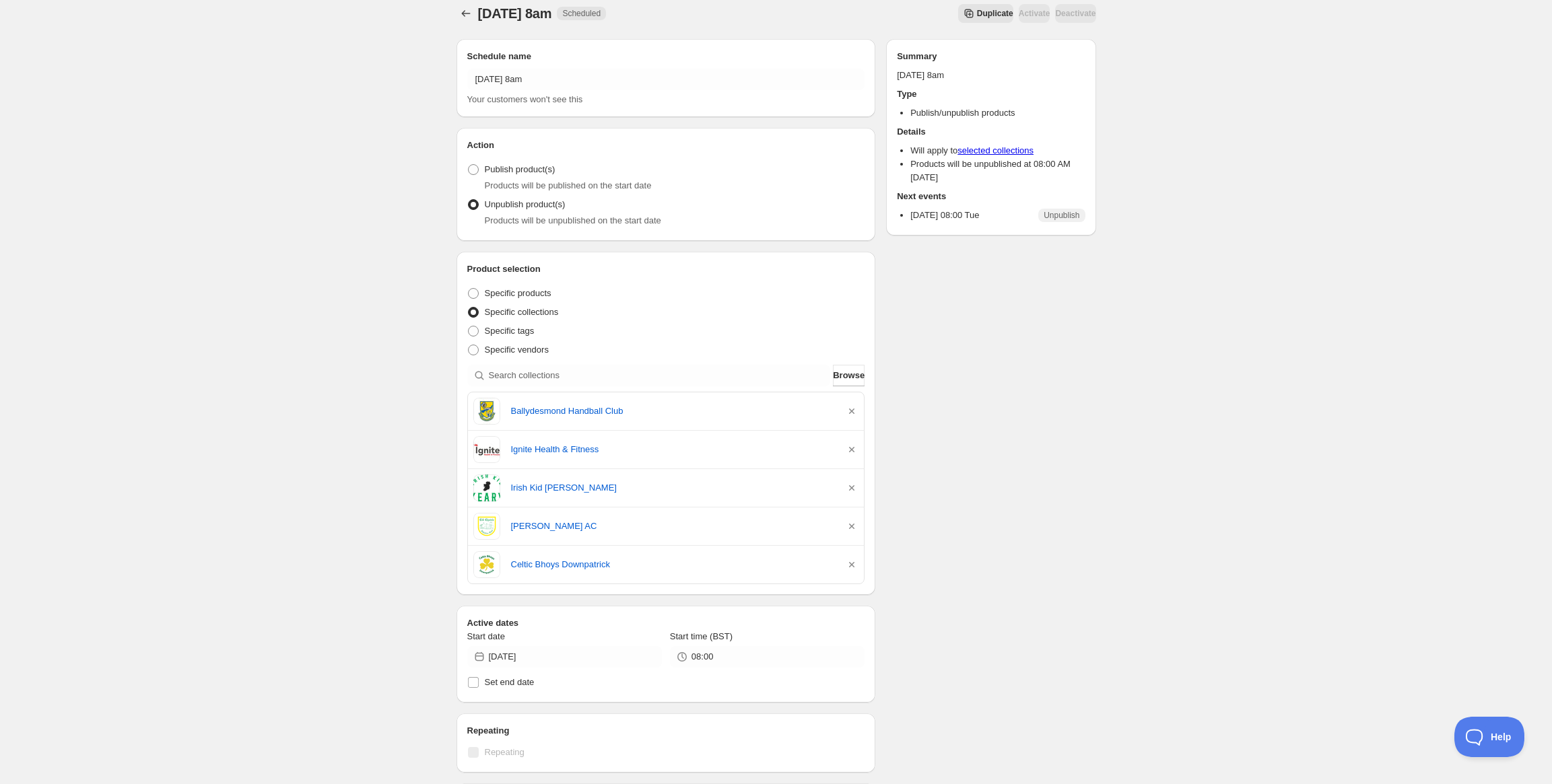
scroll to position [0, 0]
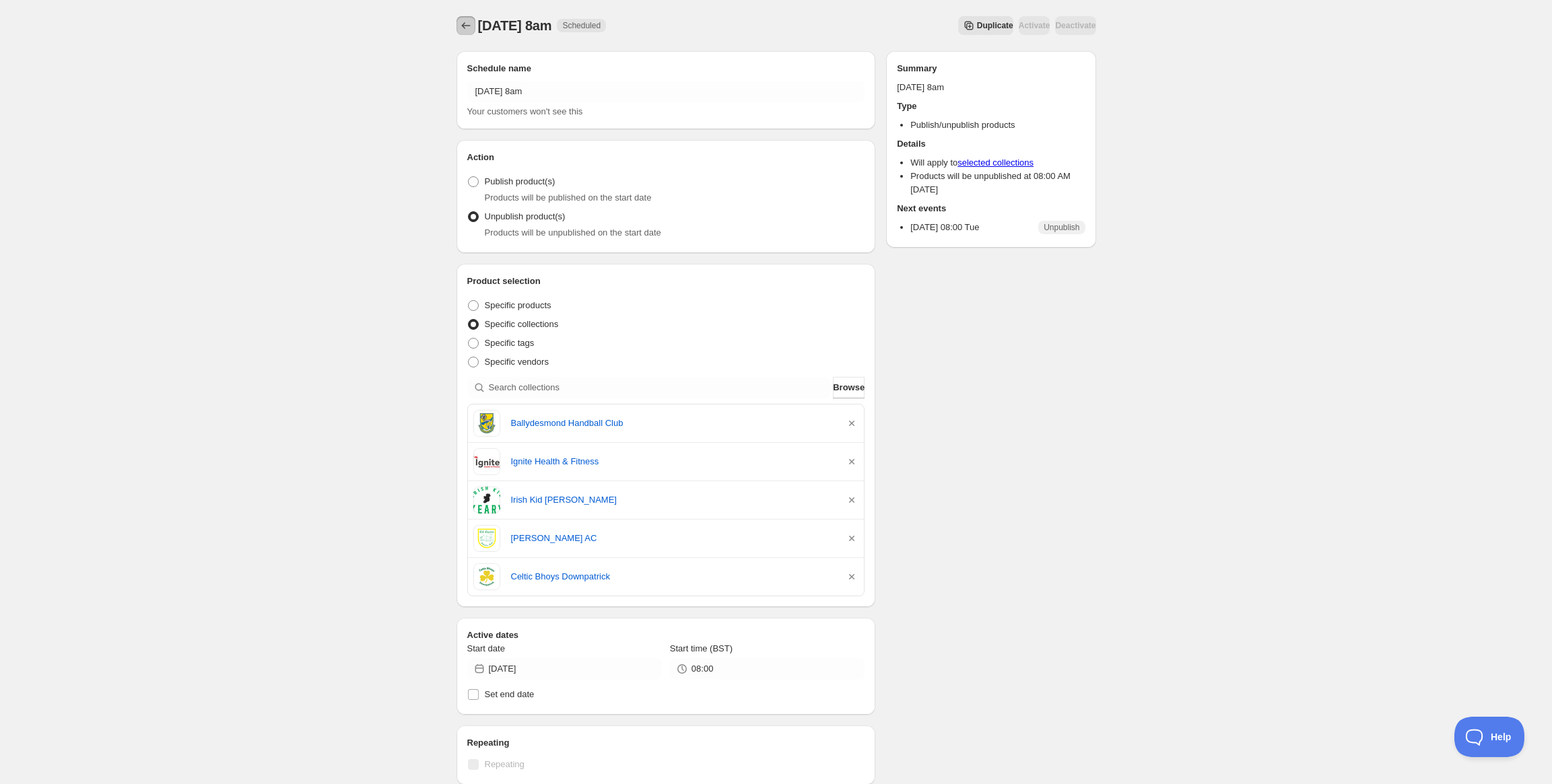
click at [470, 23] on icon "Schedules" at bounding box center [466, 25] width 13 height 13
